Goal: Use online tool/utility: Use online tool/utility

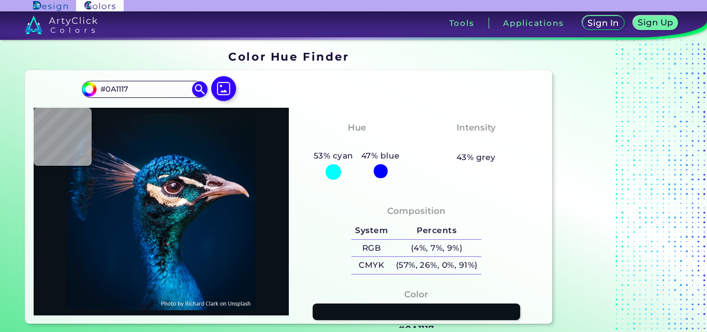
type input "#081118"
type input "#0b1320"
type input "#0B1320"
type input "#081828"
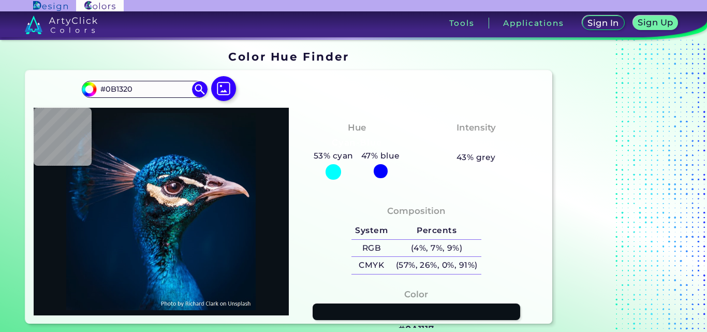
type input "#081828"
type input "#011a2e"
type input "#011A2E"
type input "#001b30"
type input "#001B30"
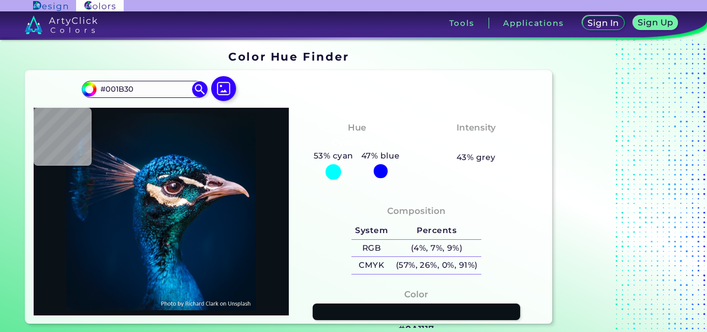
type input "#021323"
type input "#000000"
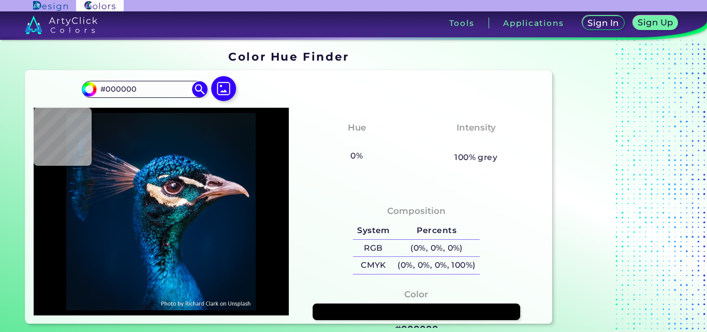
type input "#0f1820"
type input "#0F1820"
type input "#065594"
type input "#45ddf5"
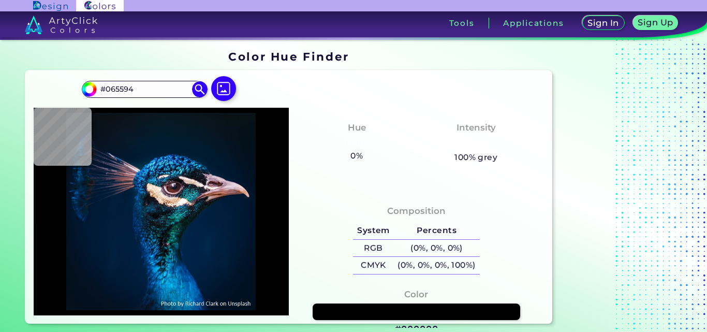
type input "#45DDF5"
type input "#1585c6"
type input "#1585C6"
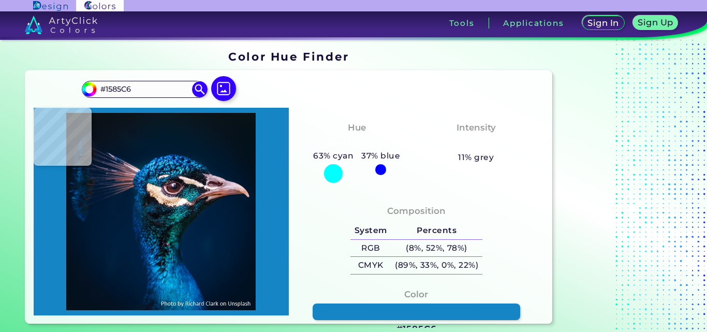
type input "#00234f"
type input "#00234F"
type input "#011940"
type input "#063a5e"
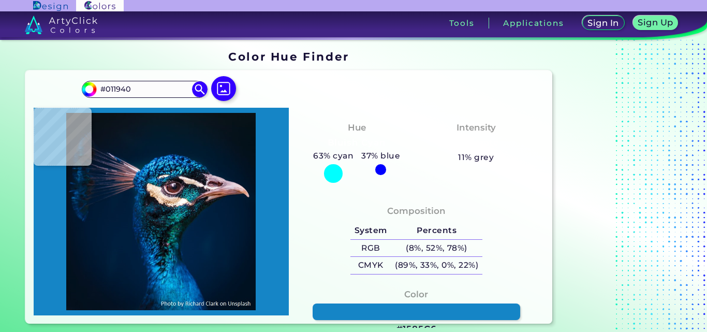
type input "#063A5E"
type input "#b7998f"
type input "#B7998F"
type input "#4f4e61"
type input "#4F4E61"
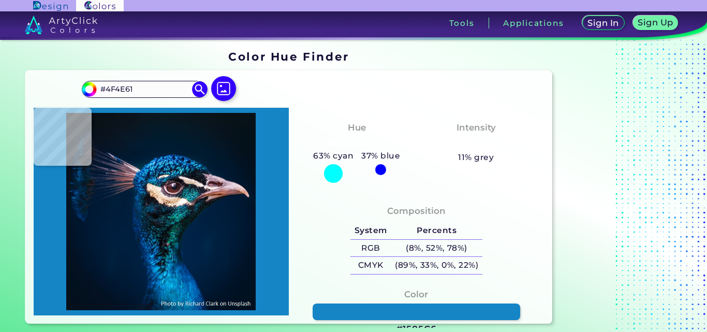
type input "#100c16"
type input "#100C16"
type input "#0d0c12"
type input "#0D0C12"
type input "#13131f"
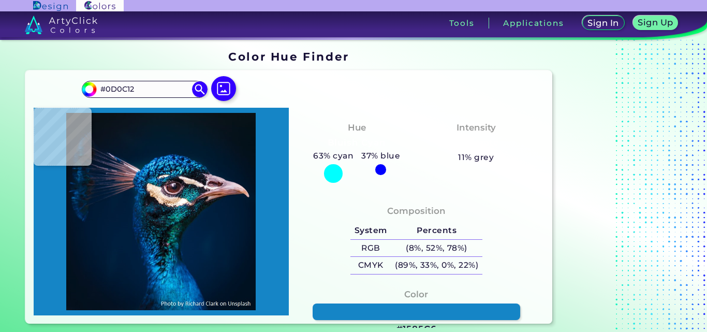
type input "#13131F"
type input "#383345"
type input "#075168"
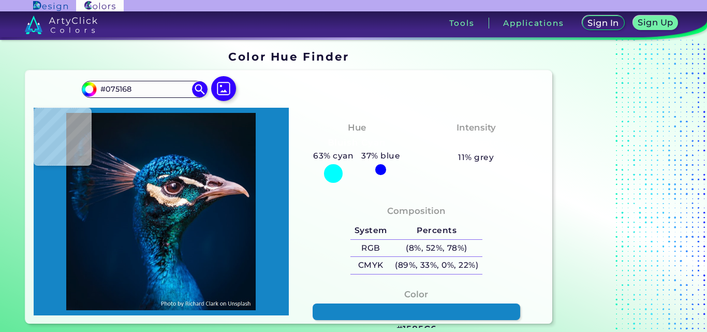
type input "#0d151f"
type input "#0D151F"
type input "#022430"
type input "#052a39"
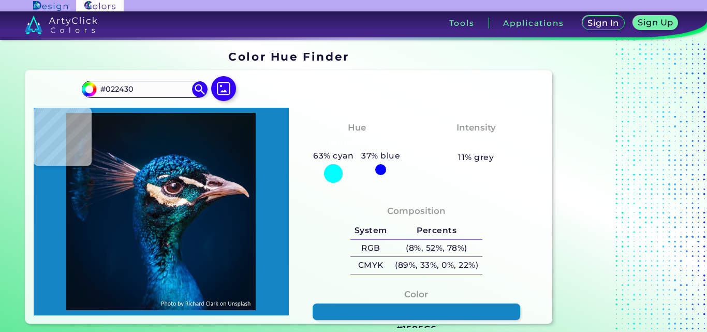
type input "#052A39"
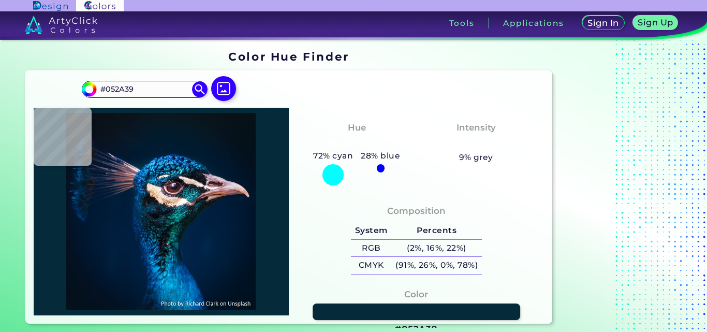
type input "#0d0e10"
type input "#0D0E10"
type input "#0f181d"
type input "#0F181D"
type input "#03182c"
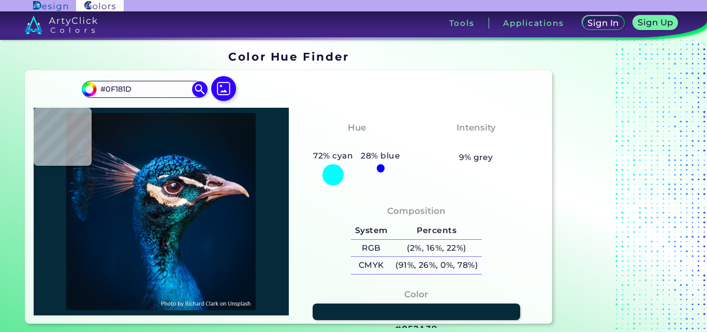
type input "#03182C"
type input "#0d373e"
type input "#0D373E"
type input "#09242b"
type input "#09242B"
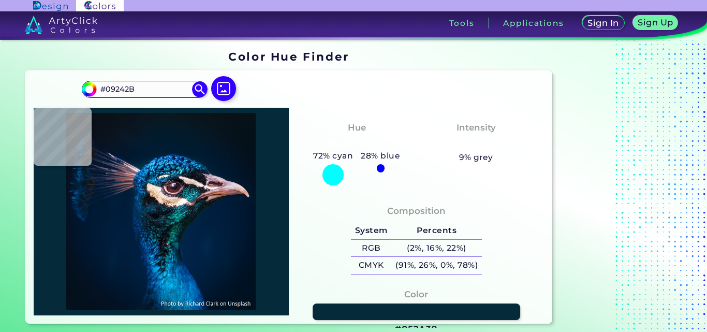
type input "#003a3c"
type input "#003A3C"
type input "#000e16"
type input "#000E16"
type input "#04090d"
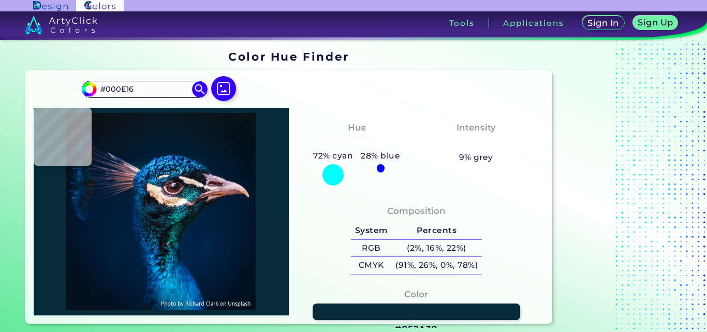
type input "#04090D"
type input "#070612"
type input "#1b2332"
type input "#1B2332"
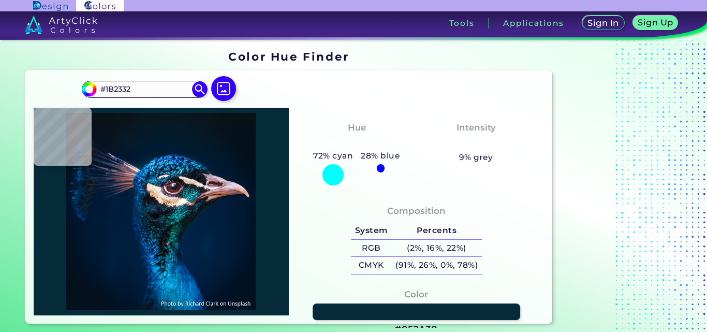
type input "#0c0f14"
type input "#0C0F14"
type input "#0d0d12"
type input "#0D0D12"
type input "#23858d"
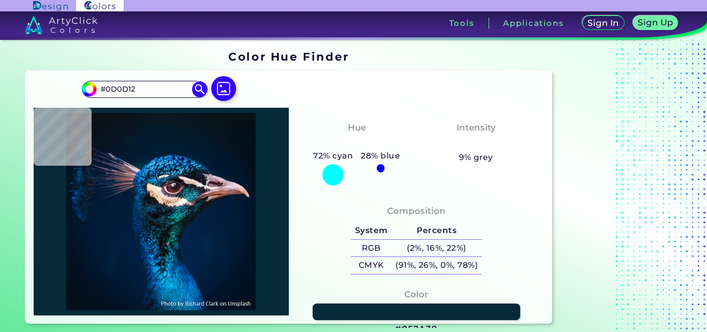
type input "#23858D"
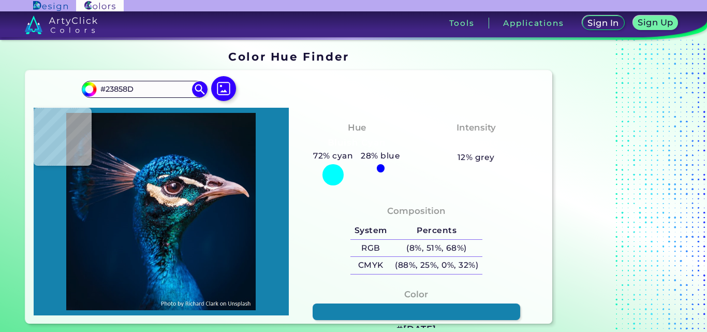
type input "#1582ad"
type input "#[DATE]"
type input "#00476d"
type input "#00476D"
type input "#003e5c"
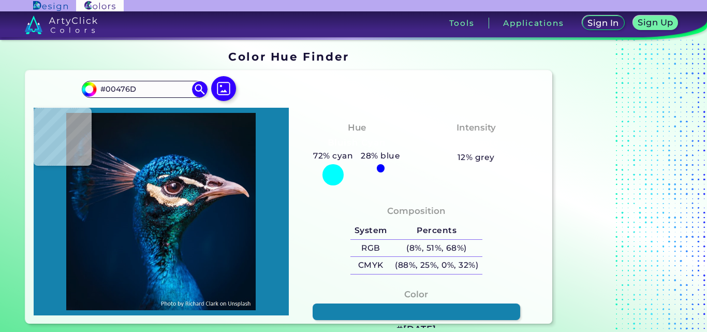
type input "#003E5C"
type input "#005368"
type input "#00334c"
type input "#00334C"
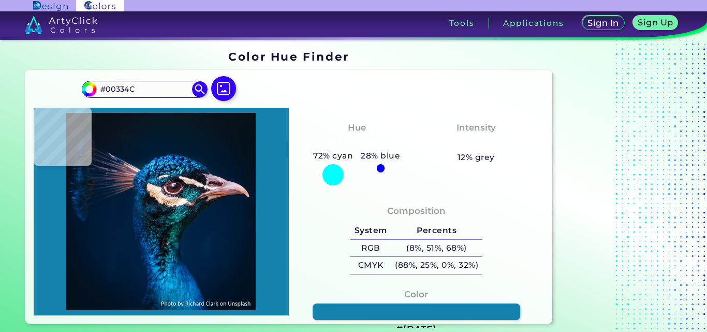
type input "#002935"
type input "#001b2c"
type input "#001B2C"
type input "#012340"
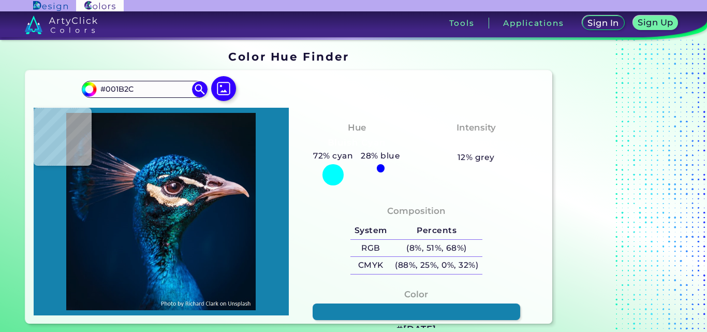
type input "#012340"
type input "#002449"
type input "#012348"
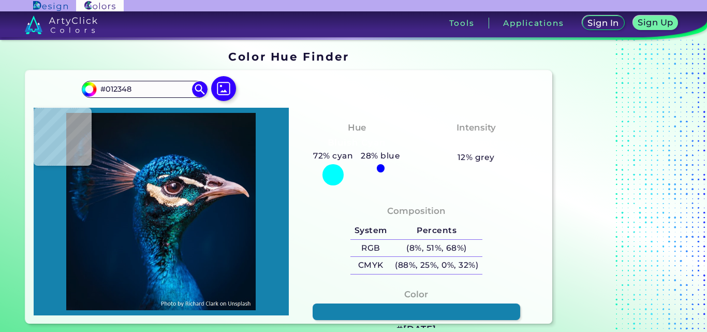
type input "#002247"
type input "#002245"
type input "#002144"
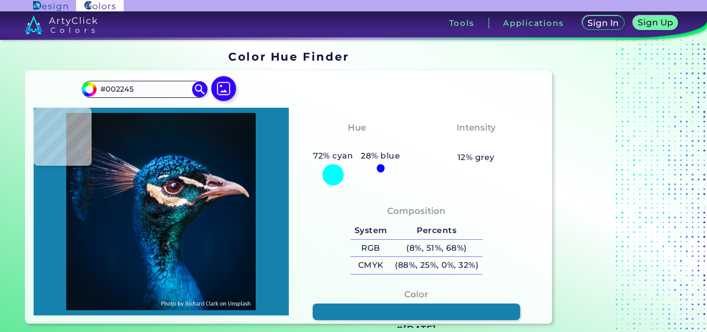
type input "#002144"
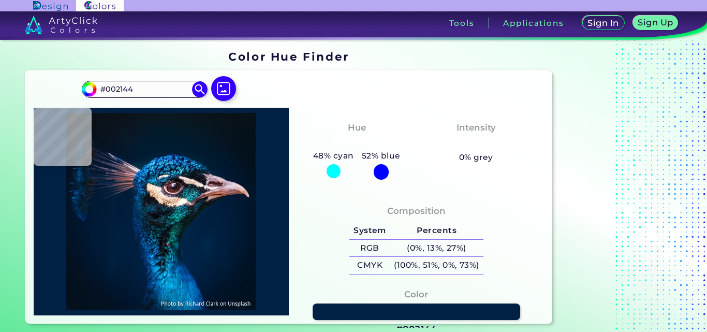
type input "#002143"
type input "#002041"
type input "#00203f"
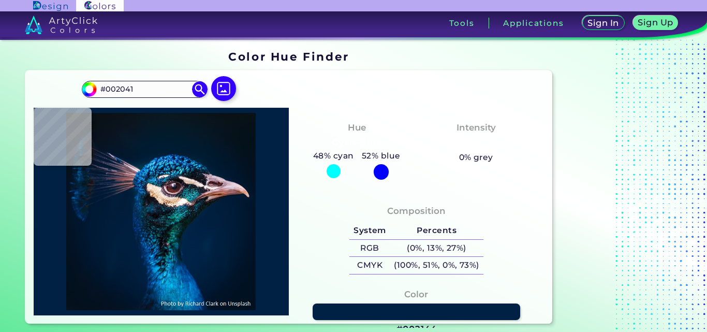
type input "#00203F"
type input "#001f3e"
type input "#001F3E"
type input "#001d3b"
type input "#001D3B"
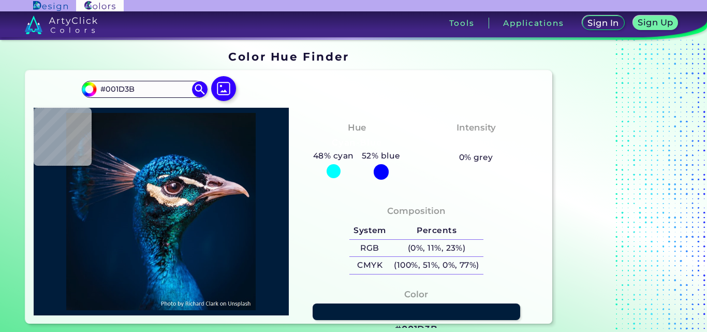
type input "#011d3a"
type input "#011D3A"
type input "#011c39"
type input "#011C39"
type input "#001b37"
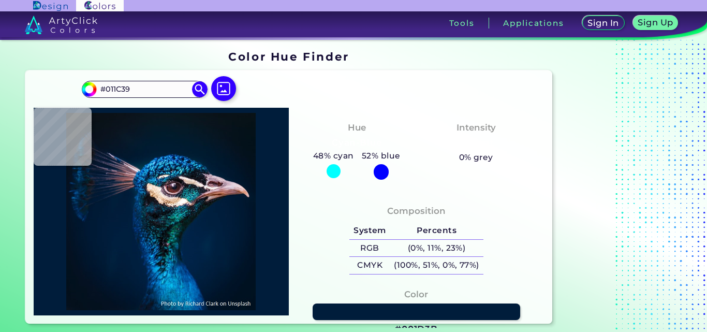
type input "#001B37"
type input "#001a35"
type input "#001A35"
type input "#001a33"
type input "#001A33"
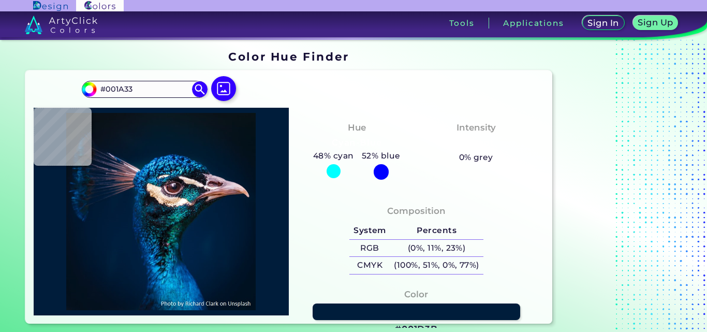
type input "#001932"
type input "#001832"
type input "#00152d"
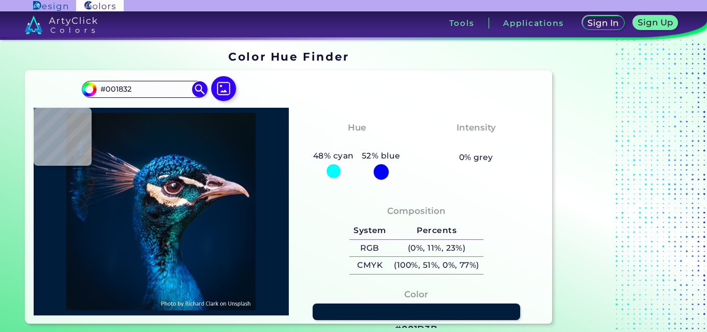
type input "#00152D"
type input "#00142d"
type input "#00142D"
type input "#00142c"
type input "#00142C"
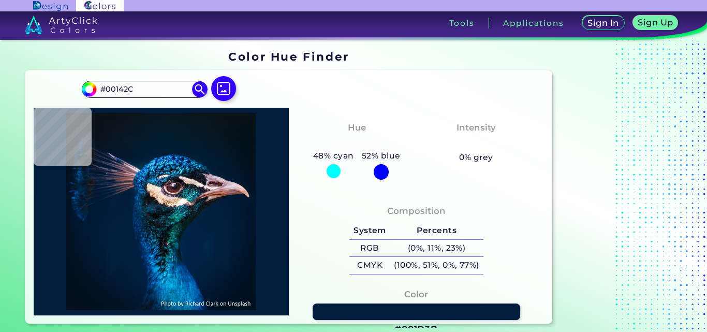
type input "#001429"
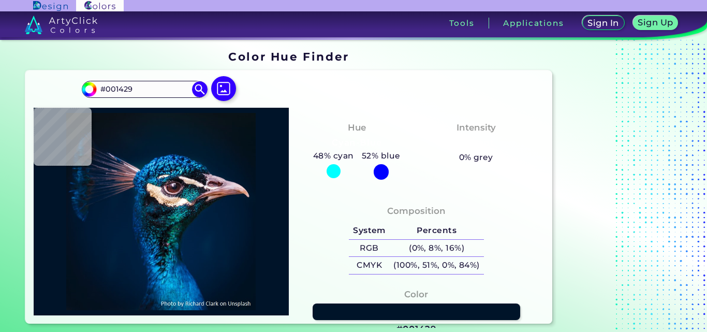
type input "#011327"
type input "#001226"
type input "#001121"
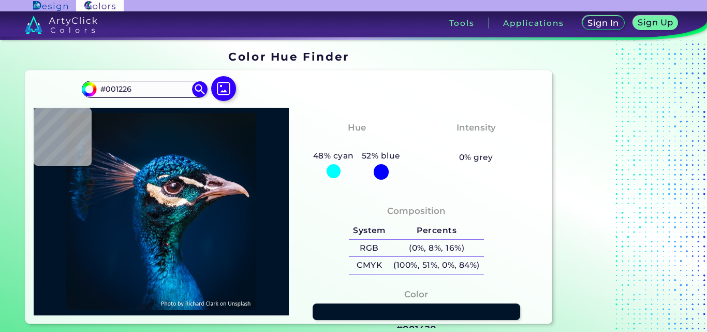
type input "#001121"
type input "#001220"
type input "#000000"
